Goal: Complete application form

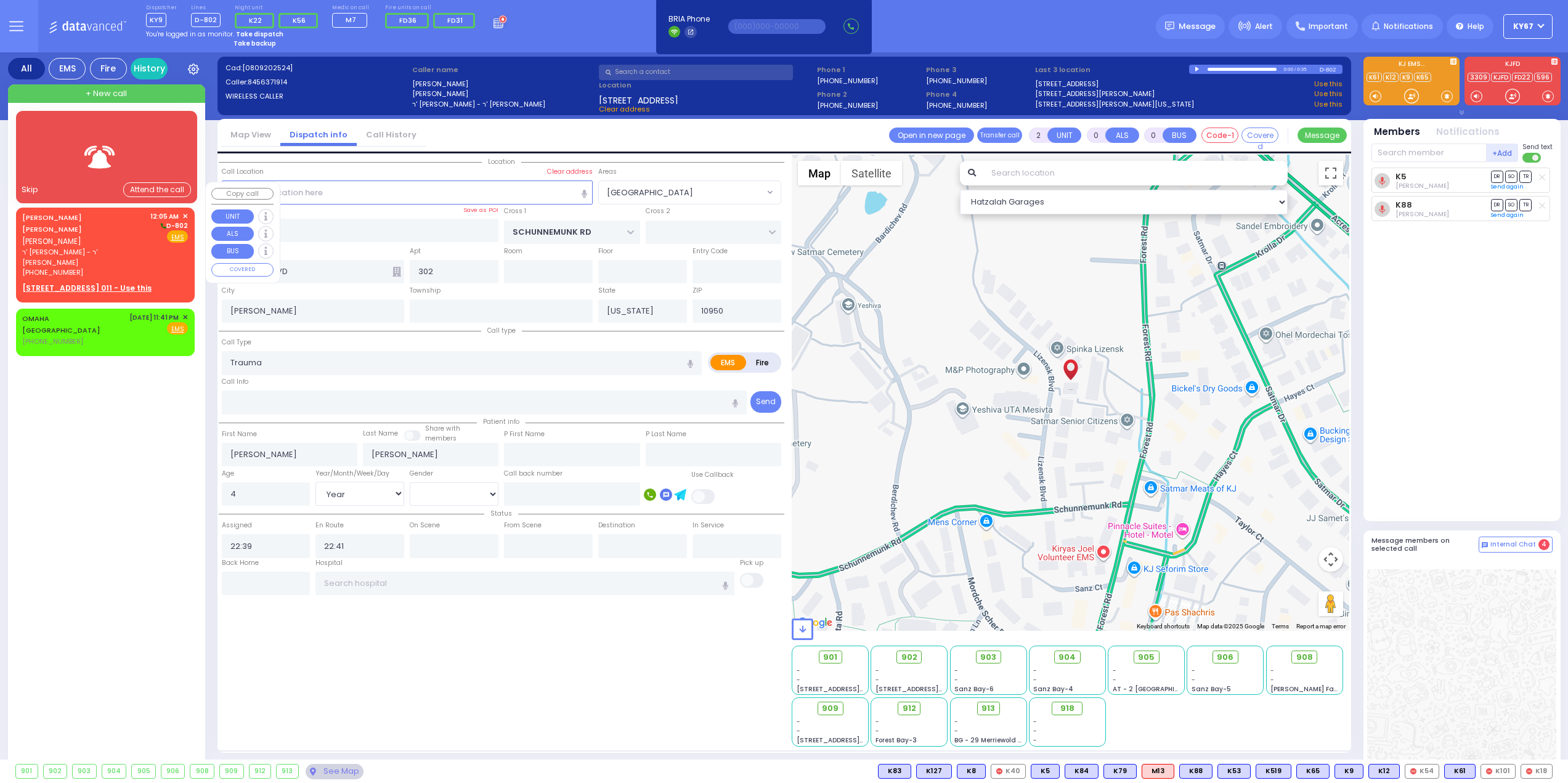
select select "[GEOGRAPHIC_DATA]"
select select "Year"
select select "[DEMOGRAPHIC_DATA]"
click at [140, 191] on div "Attend the call" at bounding box center [157, 190] width 67 height 15
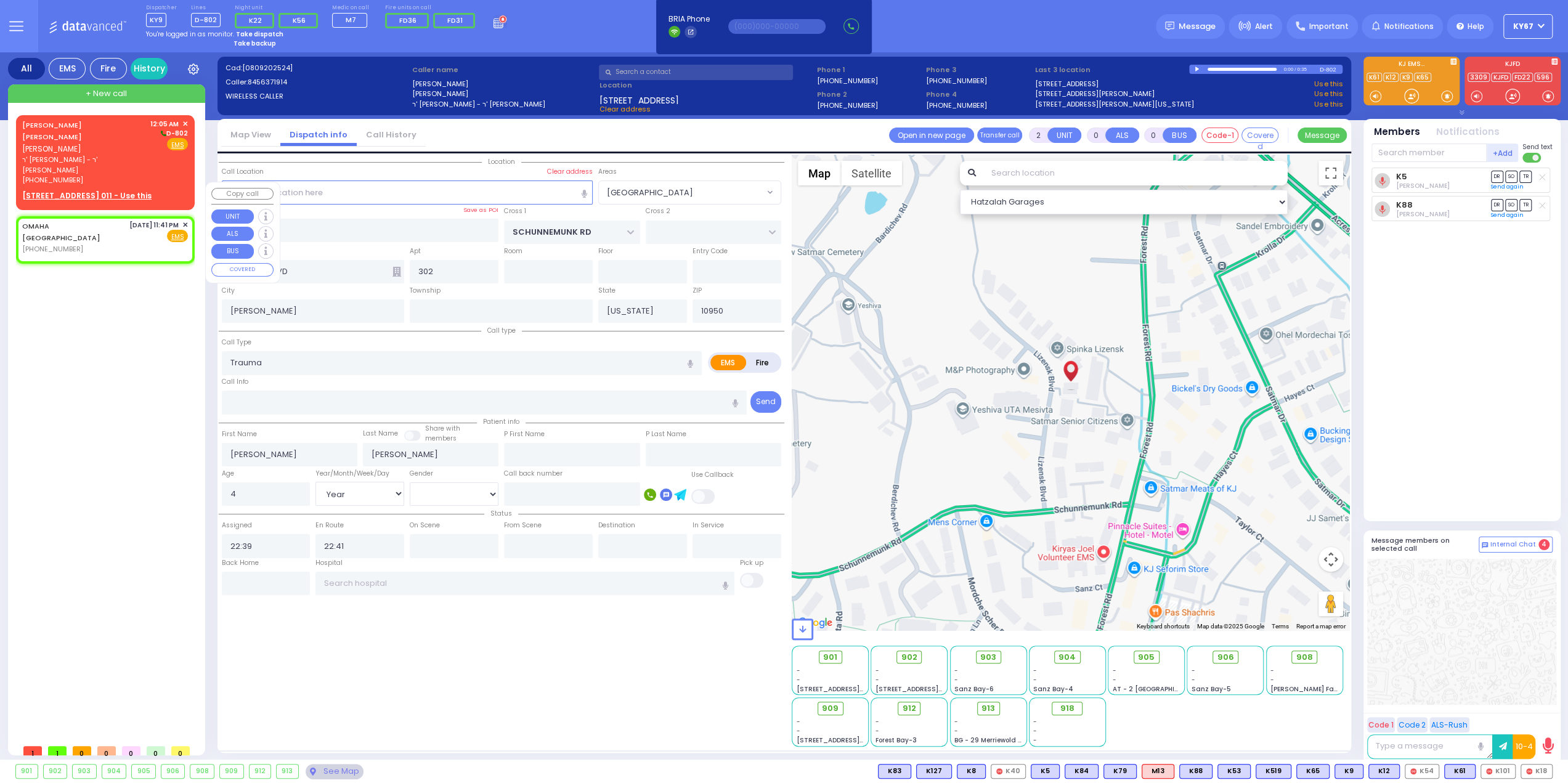
type input "1"
select select
radio input "true"
select select
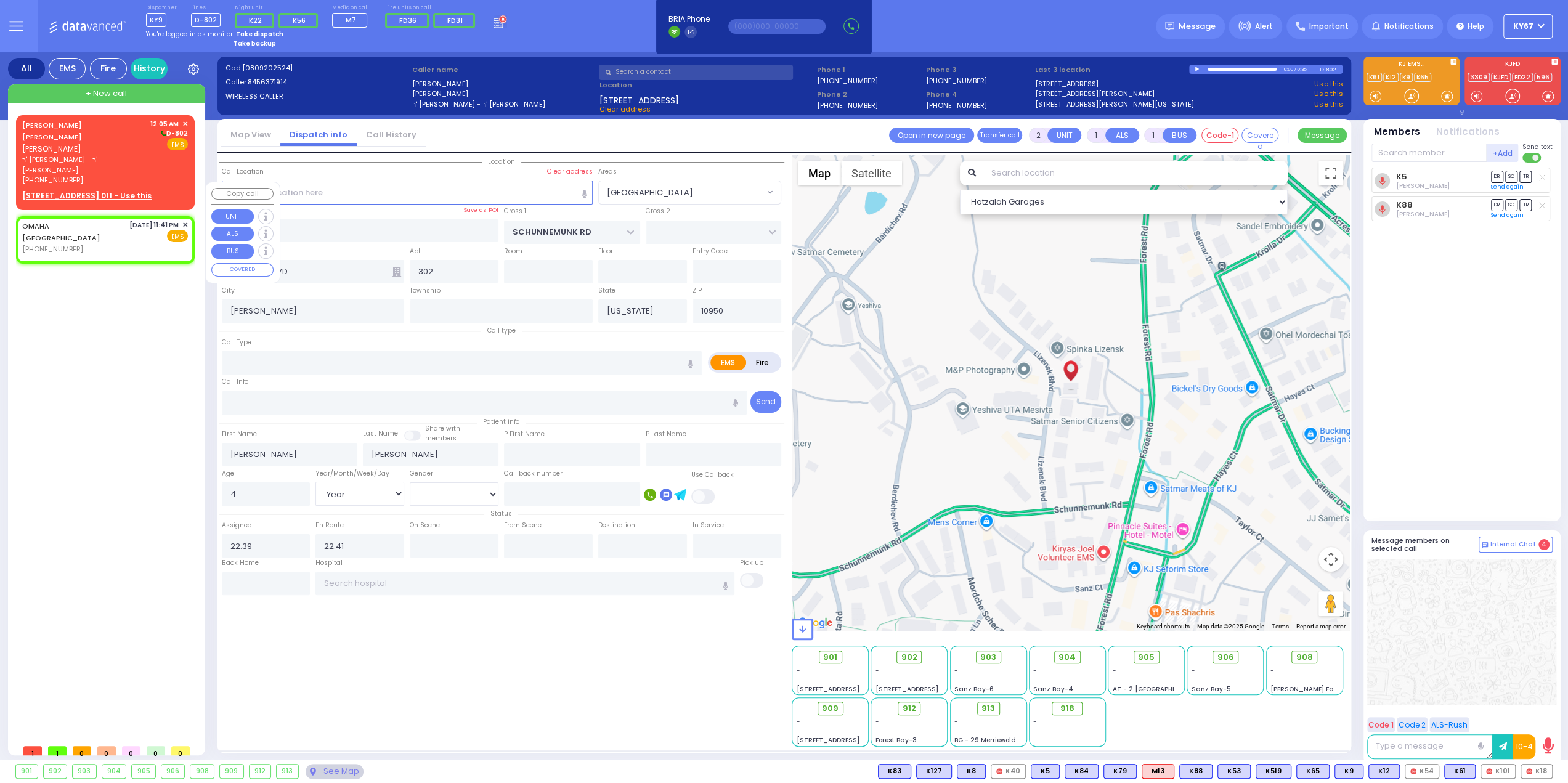
select select
type input "23:41"
select select "Hatzalah Garages"
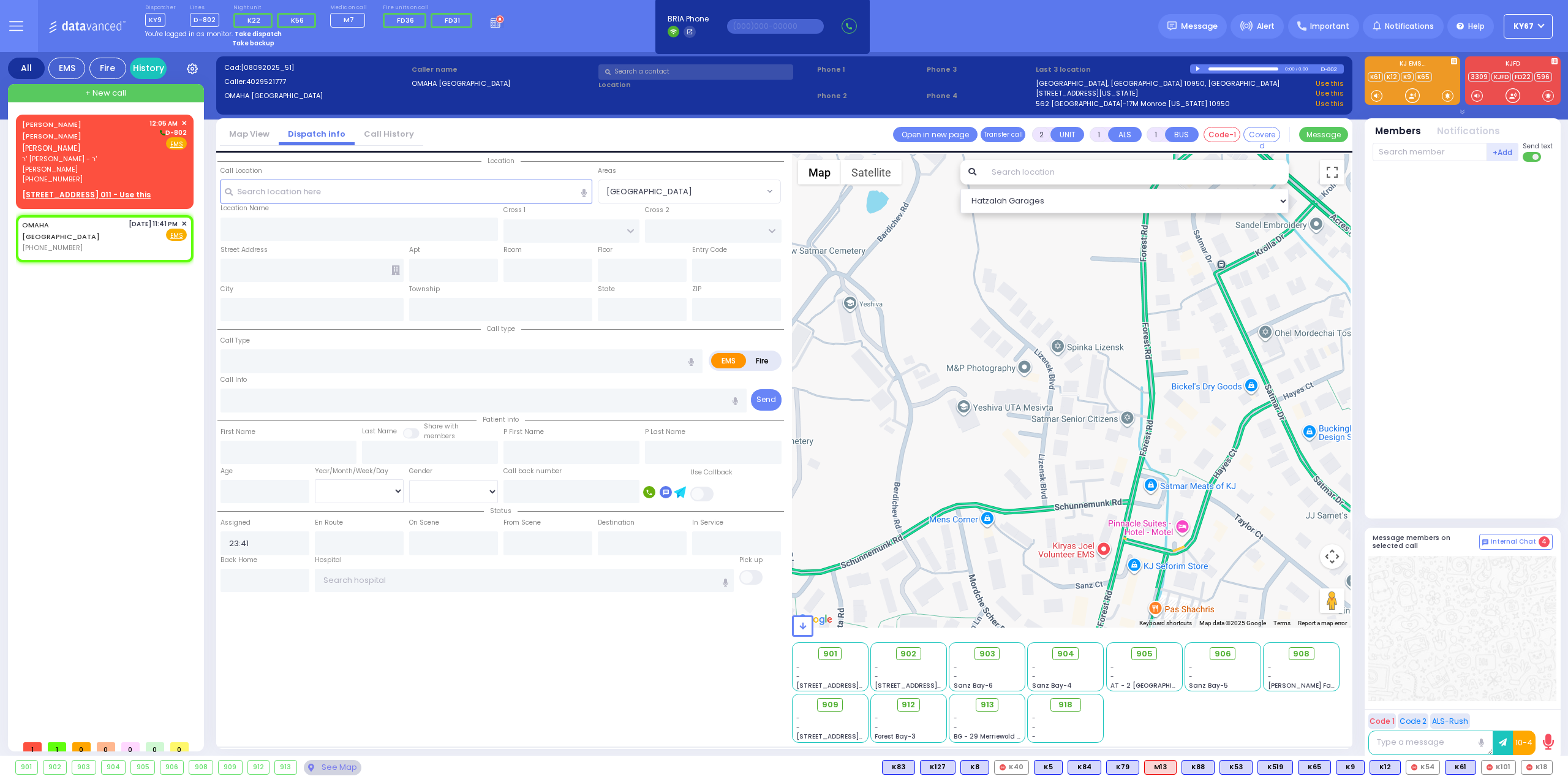
click at [140, 317] on div "[PERSON_NAME] [PERSON_NAME] ר' [PERSON_NAME] - ר' [PERSON_NAME] [PHONE_NUMBER] …" at bounding box center [107, 424] width 183 height 619
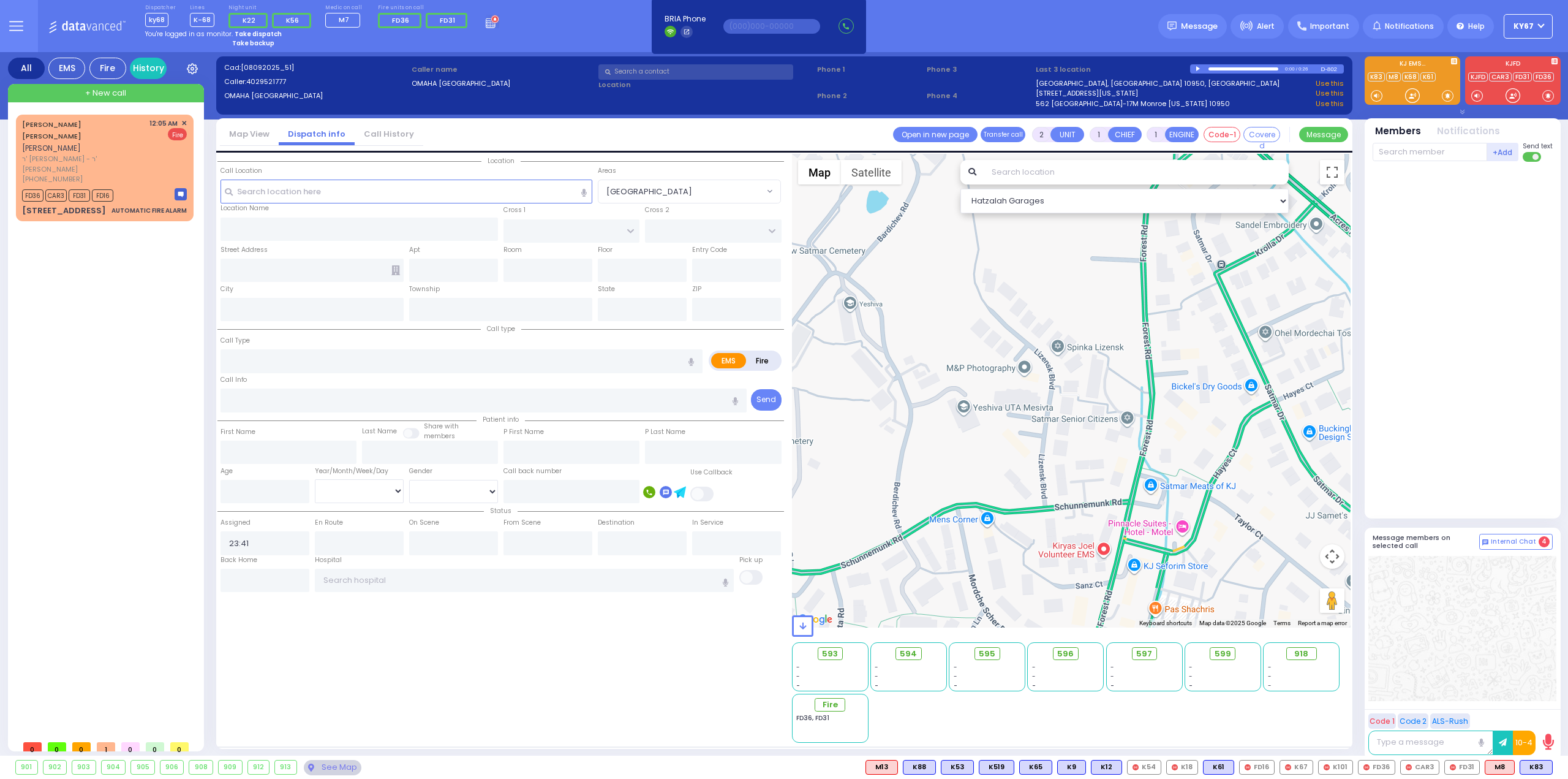
click at [1558, 340] on div "All EMS Fire History Settings That will affect to all users" at bounding box center [784, 406] width 1568 height 708
